Goal: Task Accomplishment & Management: Manage account settings

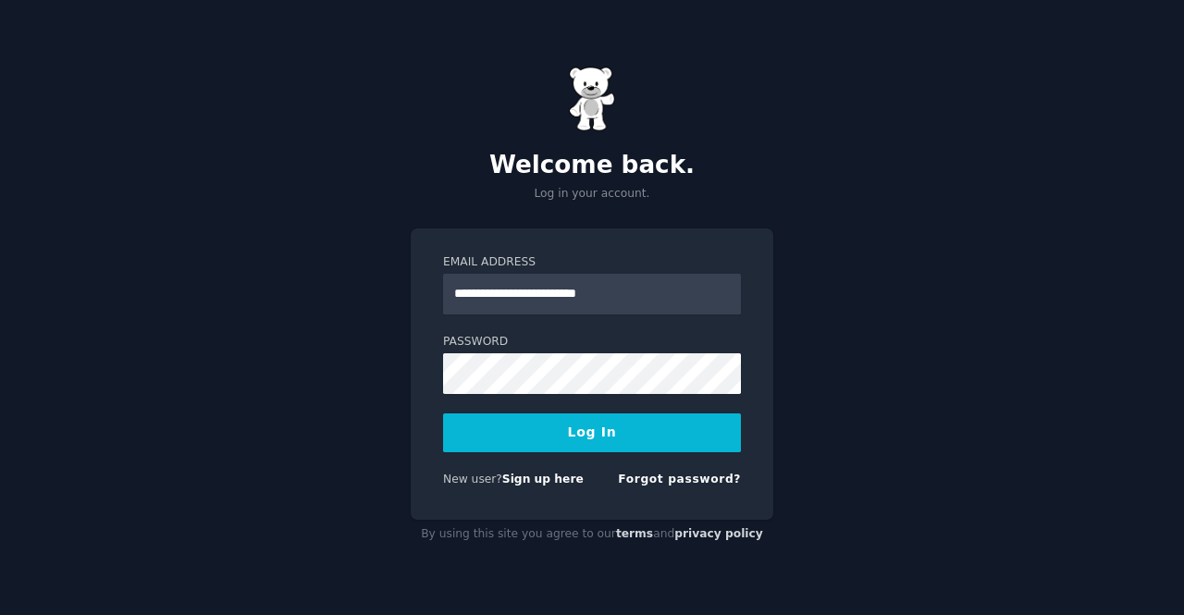
type input "**********"
click at [443, 414] on button "Log In" at bounding box center [592, 433] width 298 height 39
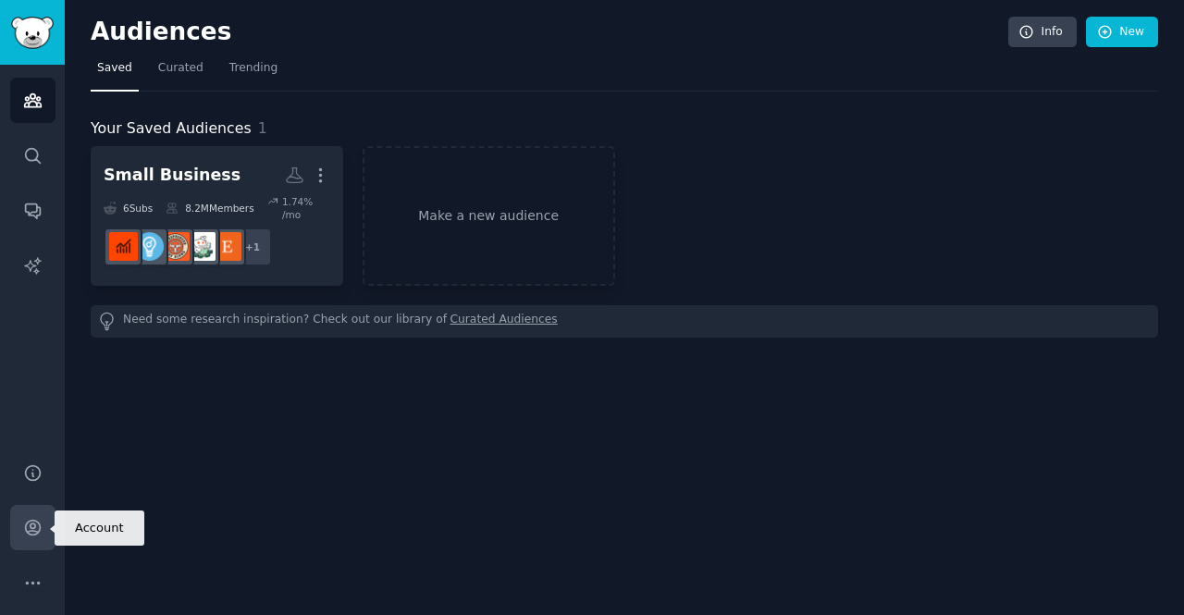
click at [43, 527] on link "Account" at bounding box center [32, 527] width 45 height 45
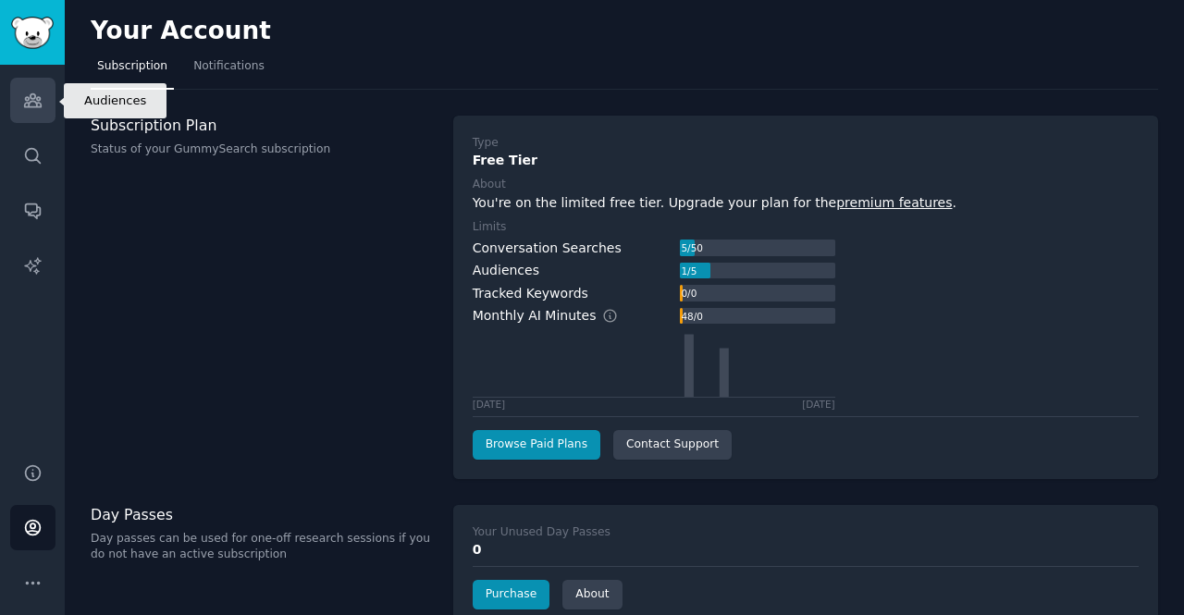
click at [39, 112] on link "Audiences" at bounding box center [32, 100] width 45 height 45
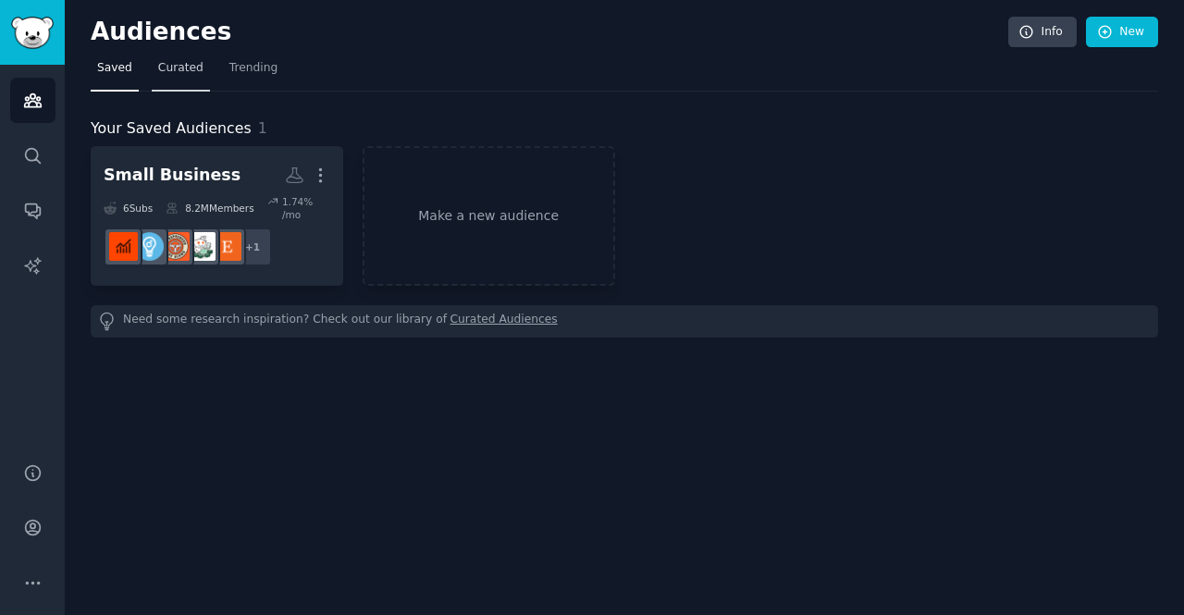
click at [178, 70] on span "Curated" at bounding box center [180, 68] width 45 height 17
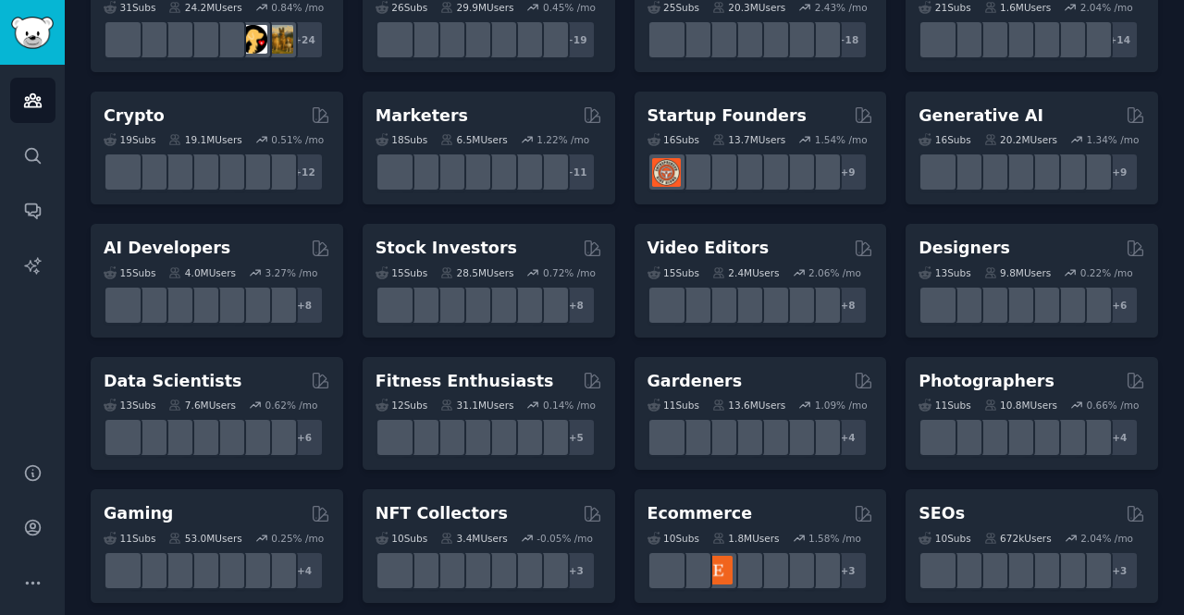
scroll to position [187, 0]
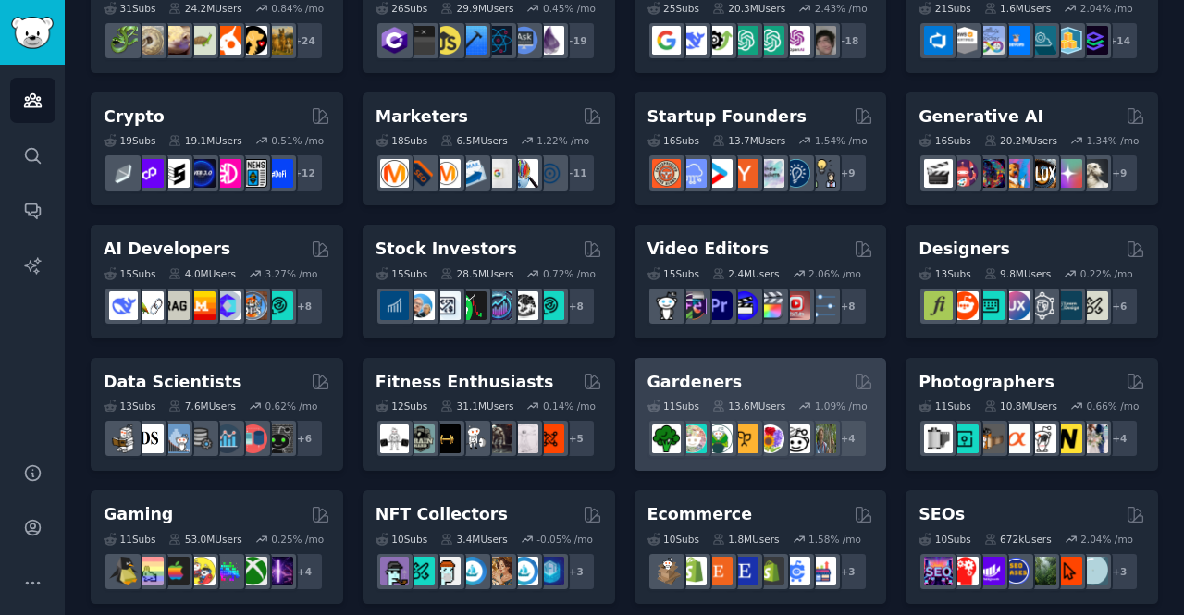
click at [815, 408] on div "1.09 % /mo" at bounding box center [841, 406] width 53 height 13
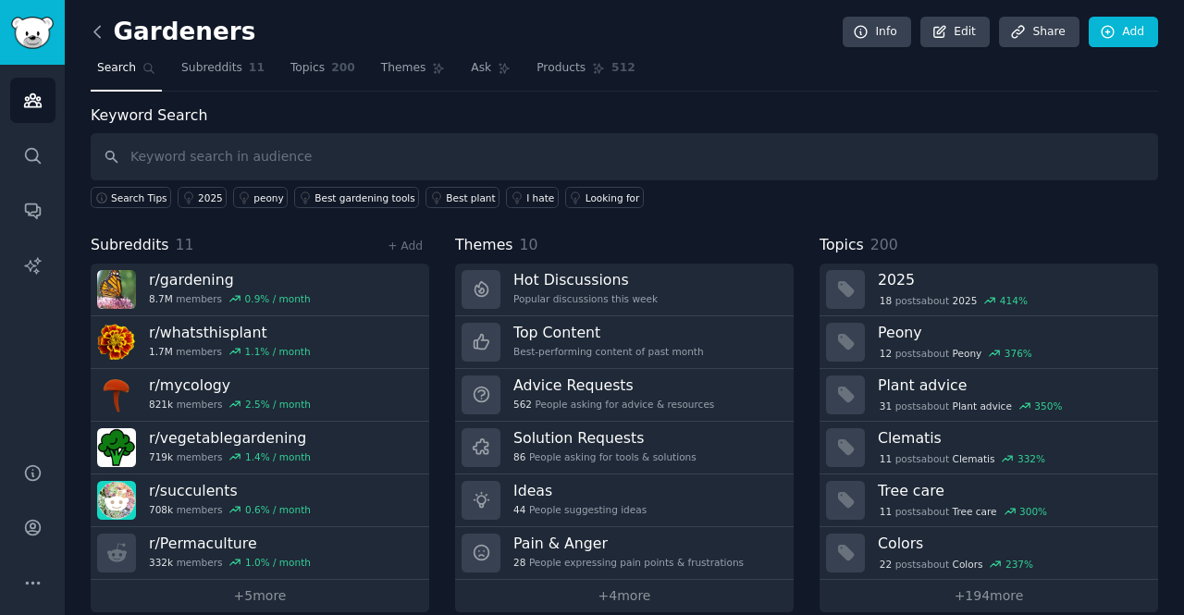
click at [98, 36] on icon at bounding box center [97, 31] width 6 height 11
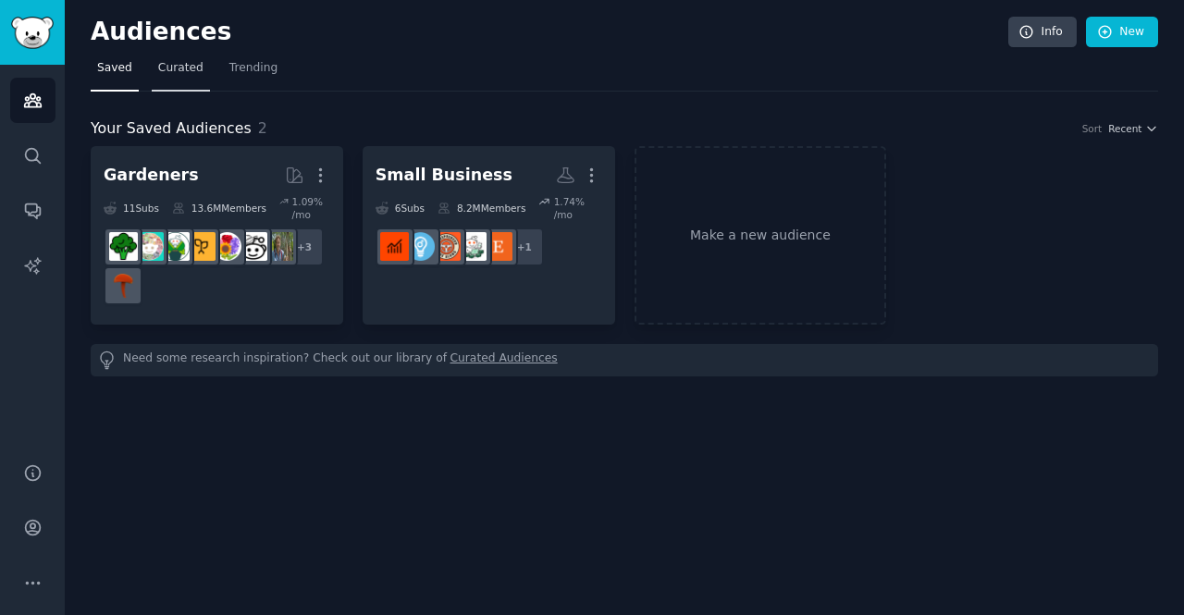
click at [160, 86] on link "Curated" at bounding box center [181, 73] width 58 height 38
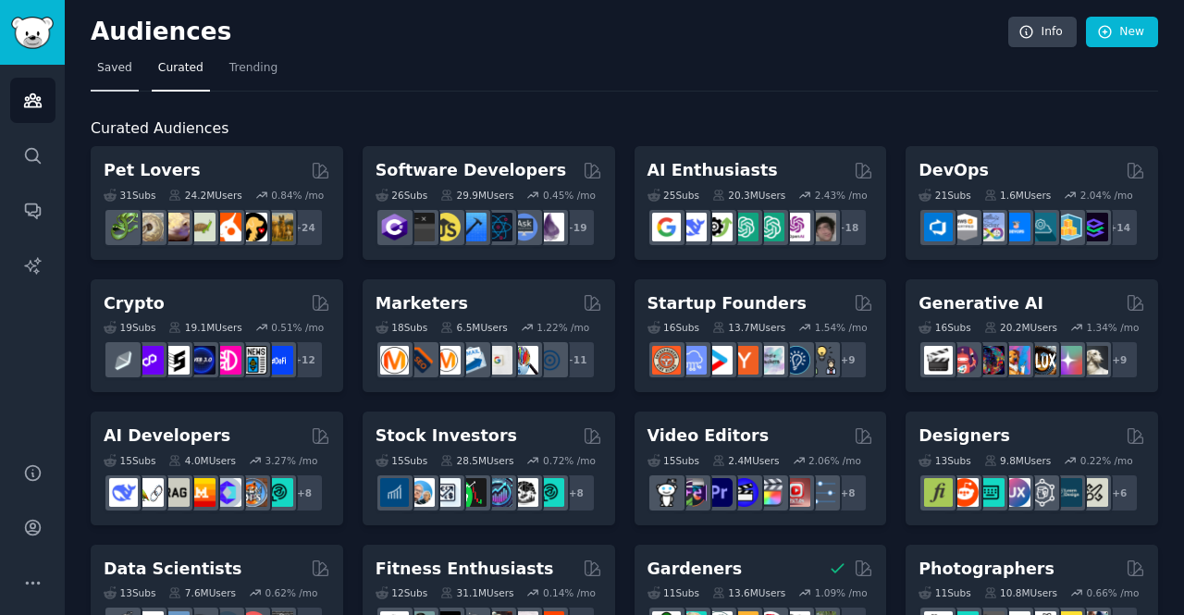
click at [120, 68] on span "Saved" at bounding box center [114, 68] width 35 height 17
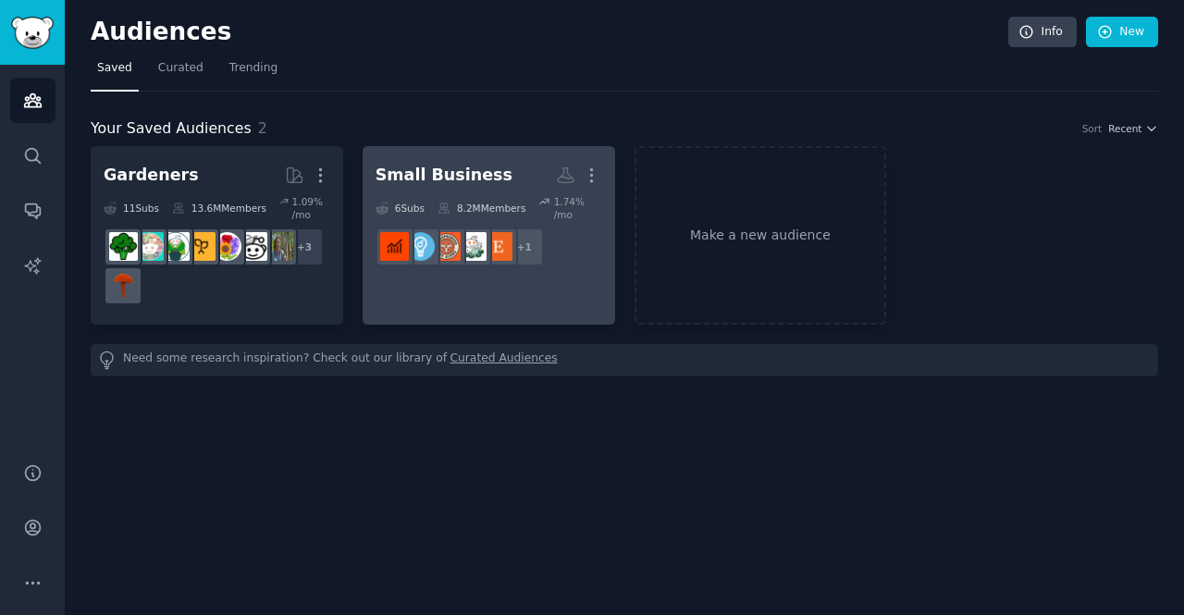
drag, startPoint x: 596, startPoint y: 172, endPoint x: 561, endPoint y: 148, distance: 42.6
click at [561, 148] on link "Small Business Custom Audience More 6 Sub s 8.2M Members 1.74 % /mo r/Etsy + 1" at bounding box center [489, 235] width 253 height 179
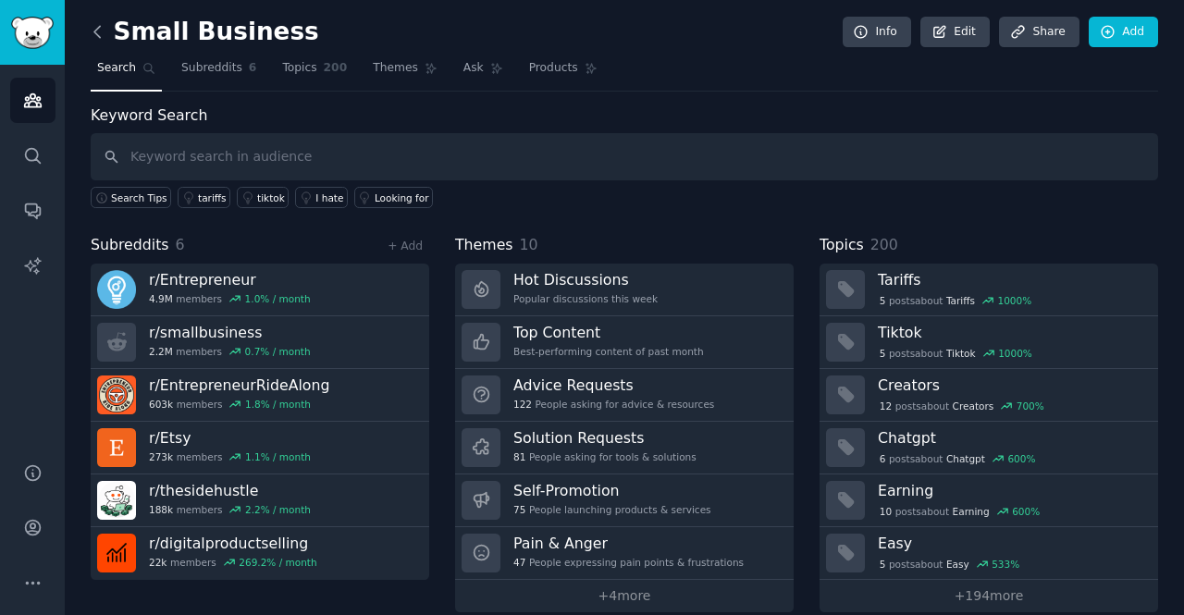
click at [104, 31] on icon at bounding box center [97, 31] width 19 height 19
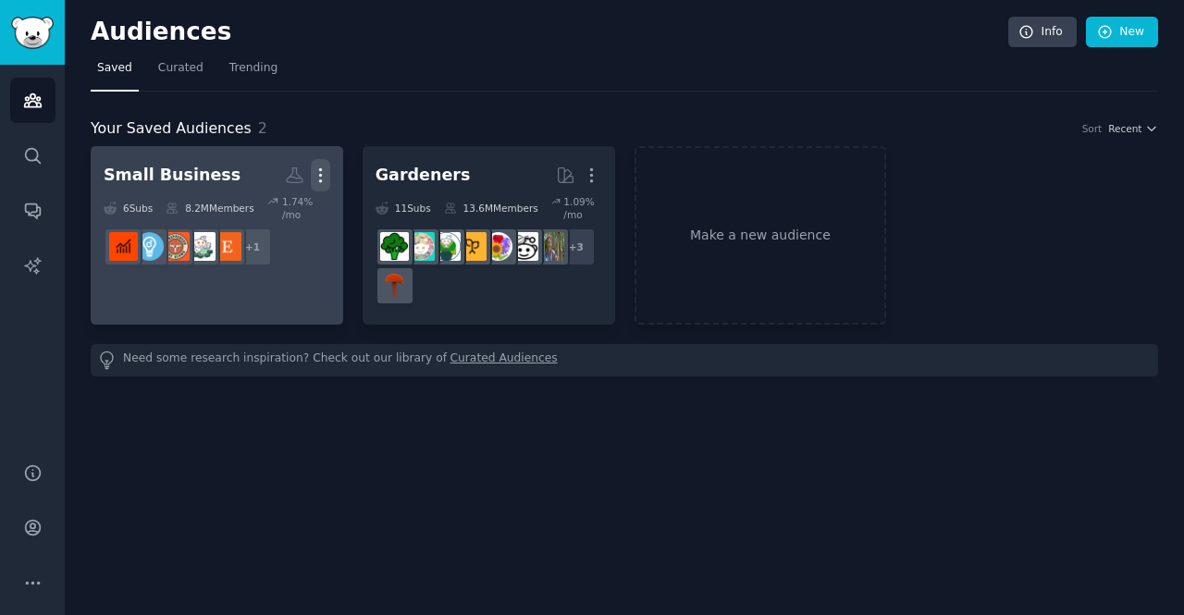
click at [322, 172] on icon "button" at bounding box center [320, 175] width 19 height 19
click at [277, 210] on p "Delete" at bounding box center [270, 214] width 43 height 19
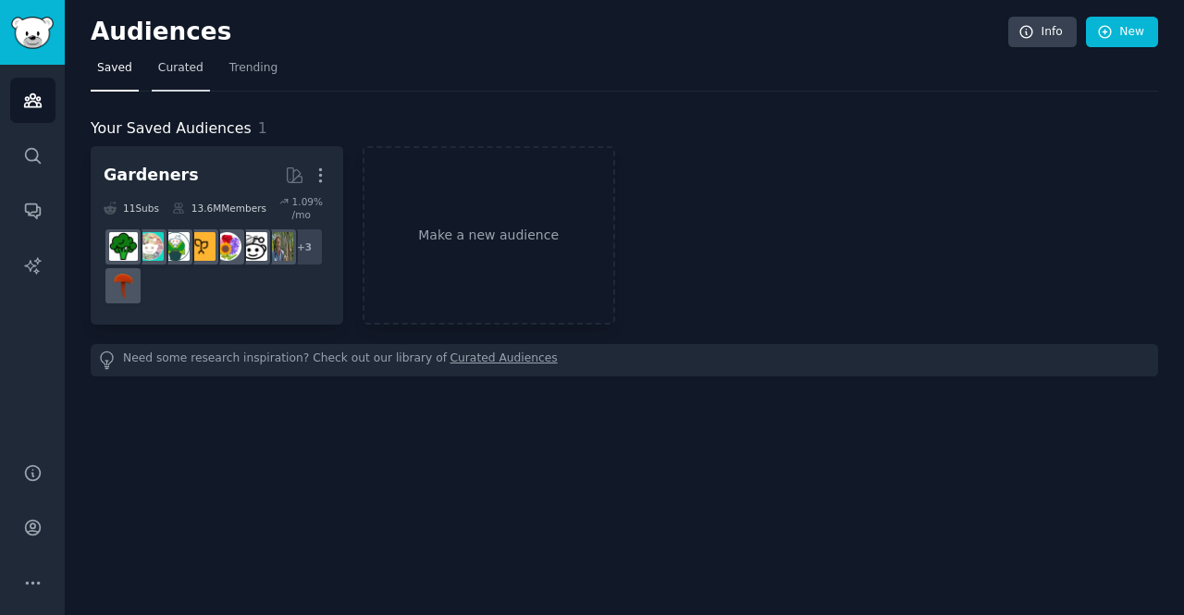
click at [177, 79] on link "Curated" at bounding box center [181, 73] width 58 height 38
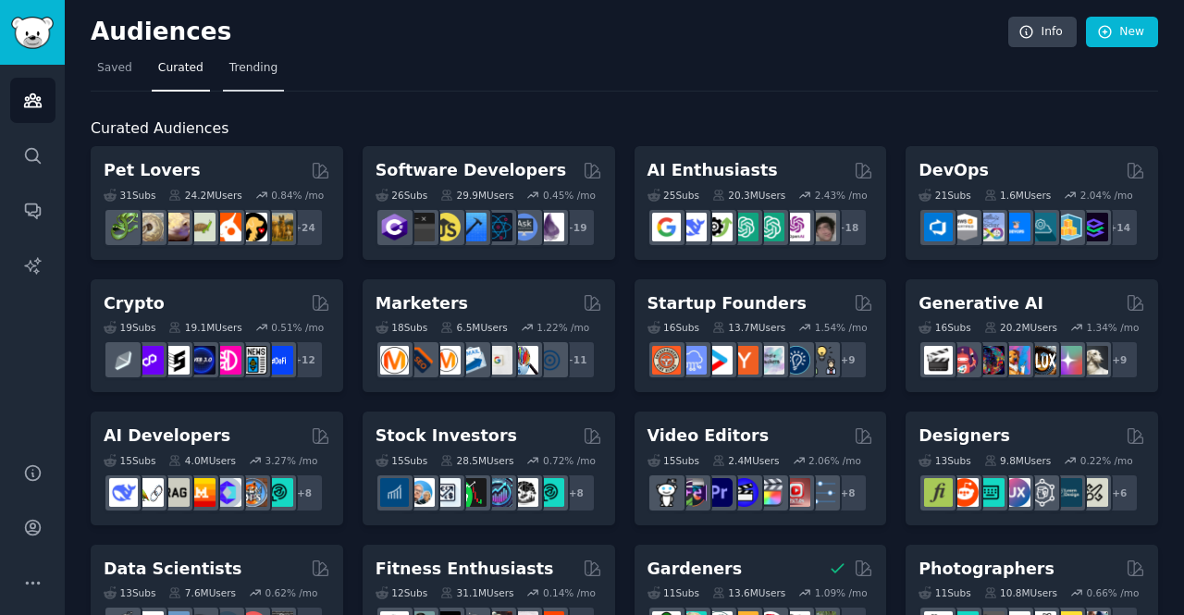
click at [236, 80] on link "Trending" at bounding box center [253, 73] width 61 height 38
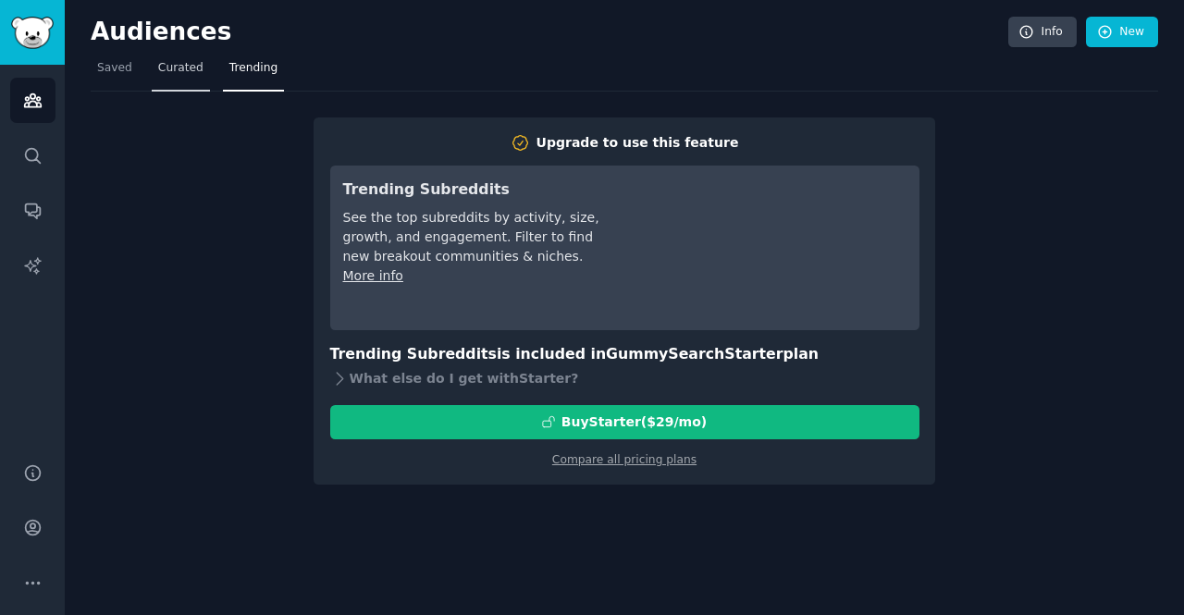
click at [166, 75] on span "Curated" at bounding box center [180, 68] width 45 height 17
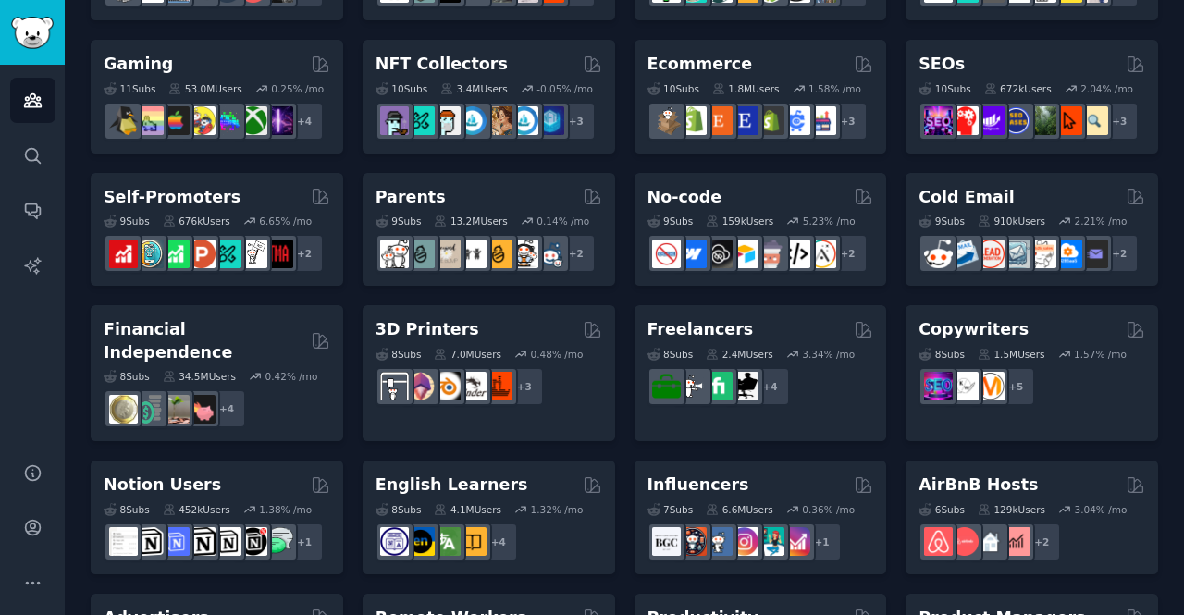
scroll to position [865, 0]
